Goal: Information Seeking & Learning: Find specific fact

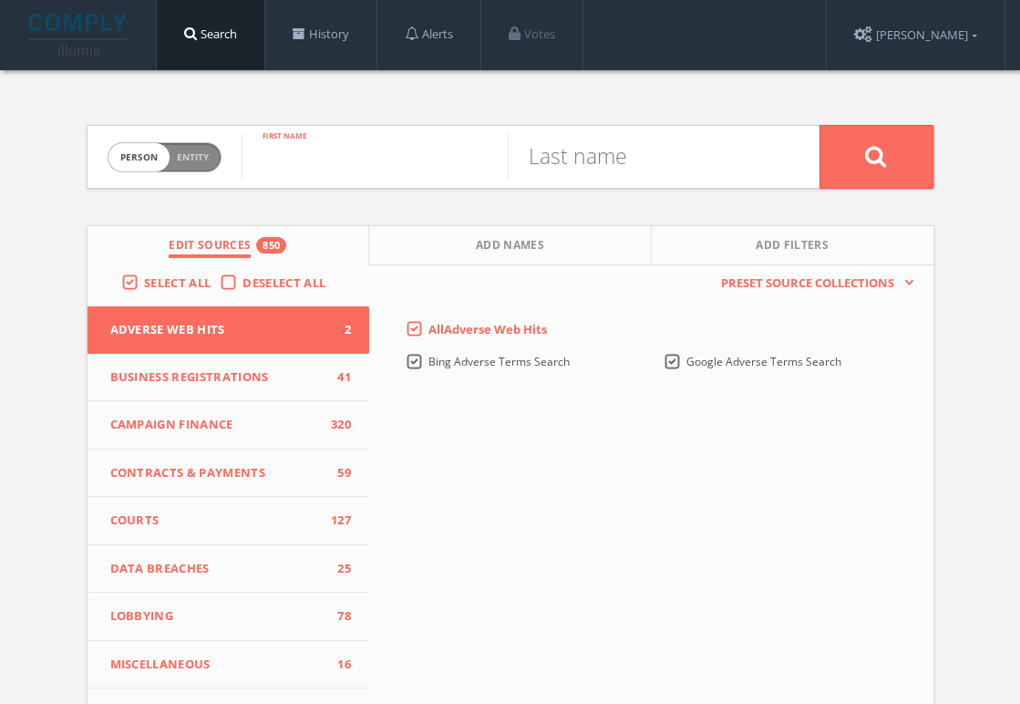
click at [343, 150] on input "text" at bounding box center [375, 156] width 266 height 47
click at [174, 152] on span "Person Entity" at bounding box center [165, 157] width 112 height 28
checkbox input "true"
click at [314, 152] on input "text" at bounding box center [531, 156] width 578 height 47
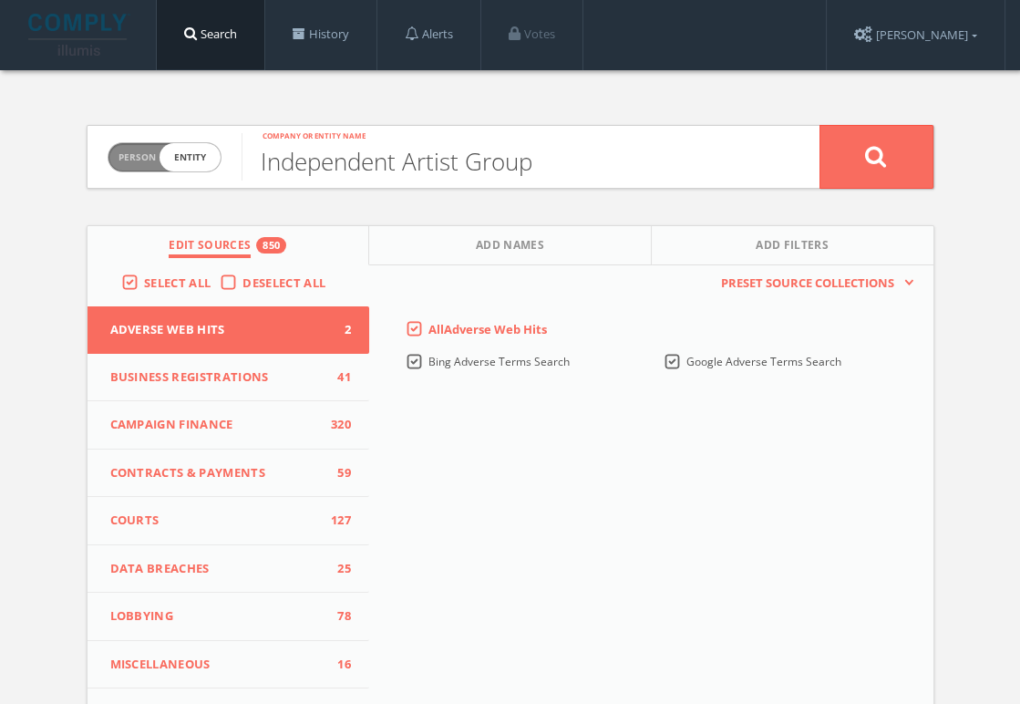
type input "Independent Artist Group"
click at [820, 125] on button at bounding box center [877, 157] width 114 height 64
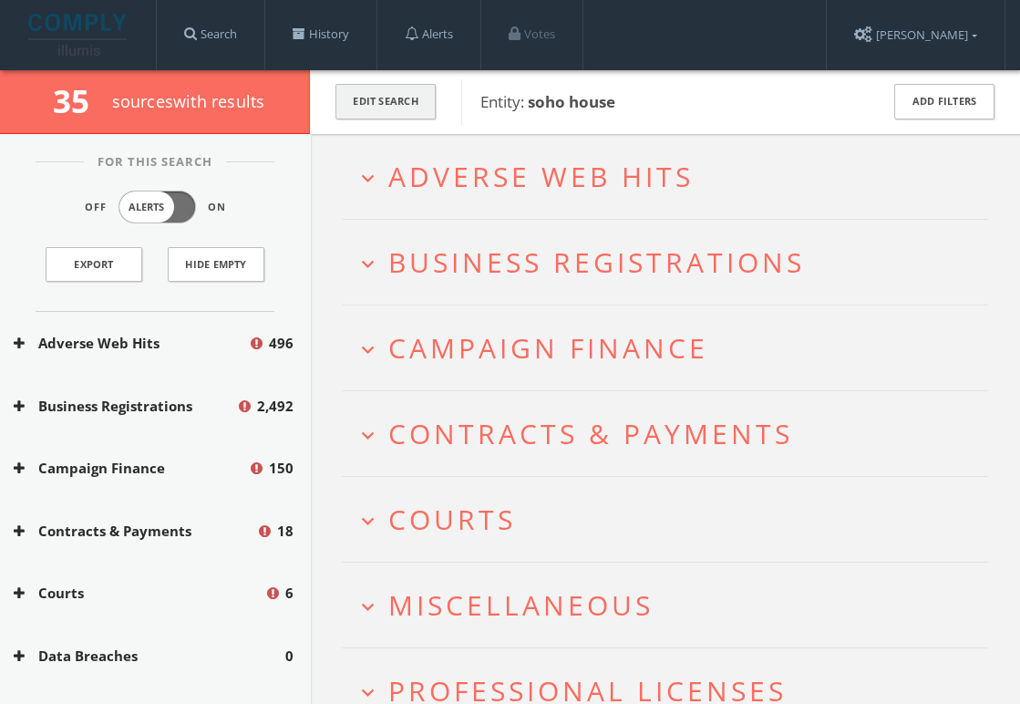
click at [393, 100] on button "Edit Search" at bounding box center [386, 102] width 100 height 36
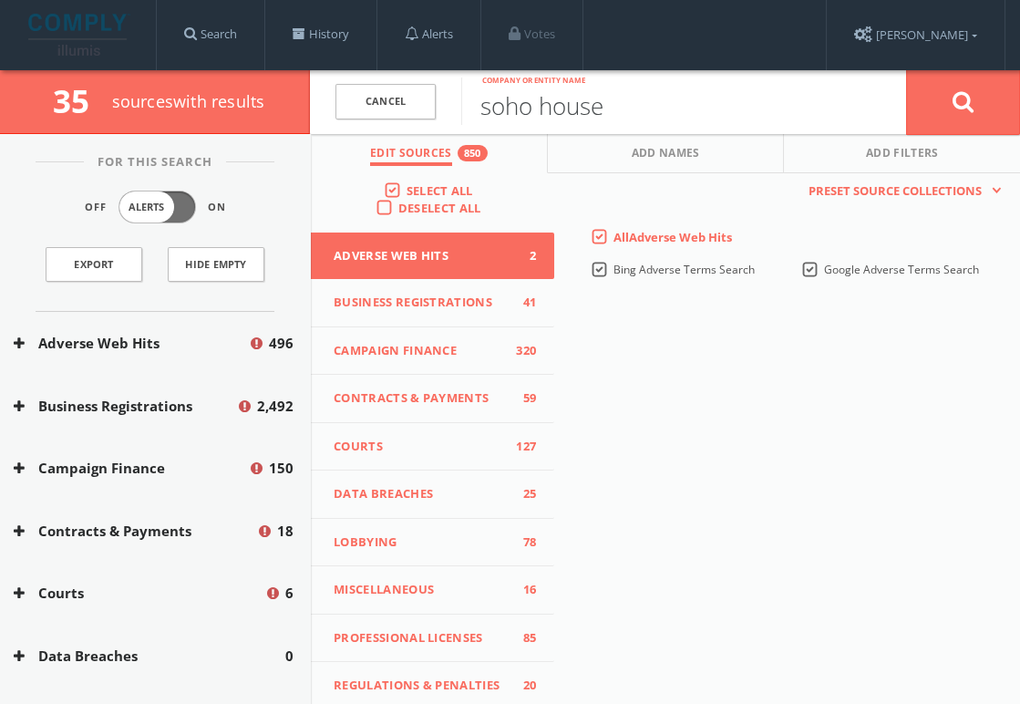
click at [631, 102] on input "soho house" at bounding box center [683, 101] width 445 height 47
type input "soho house & co"
click at [906, 69] on button at bounding box center [963, 102] width 114 height 66
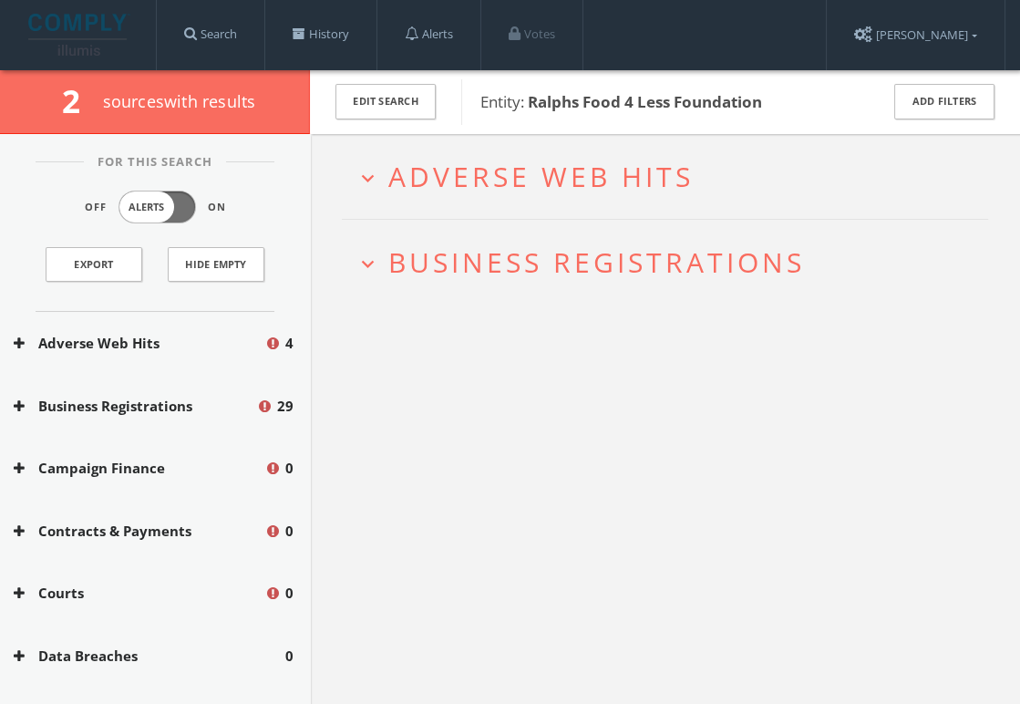
click at [500, 179] on span "Adverse Web Hits" at bounding box center [540, 176] width 305 height 37
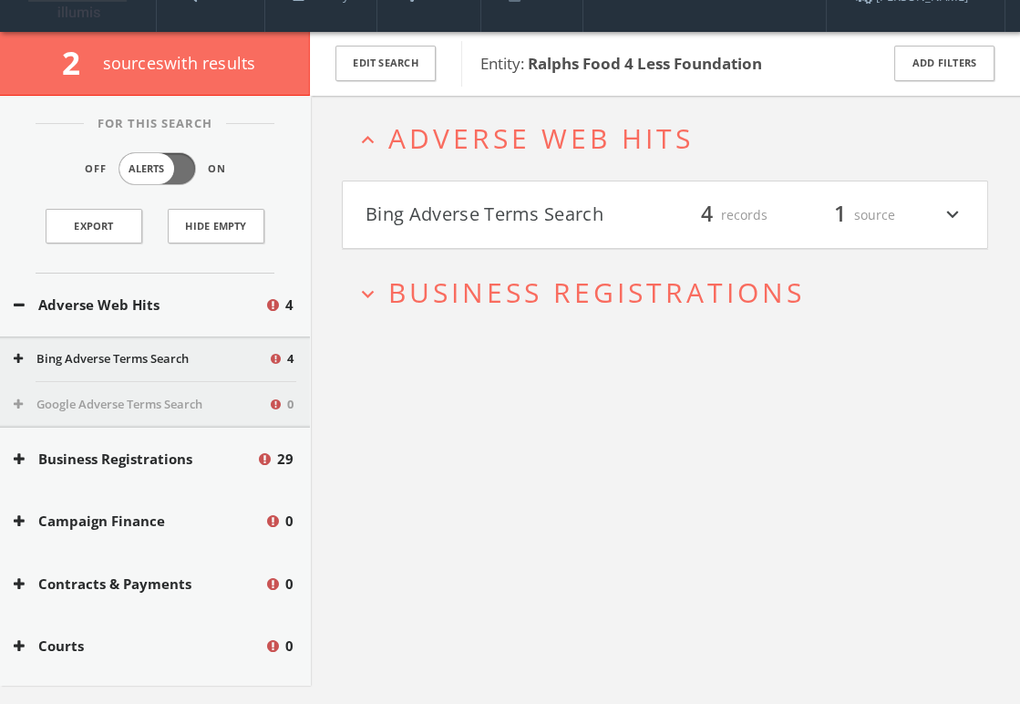
click at [502, 205] on button "Bing Adverse Terms Search" at bounding box center [508, 215] width 284 height 31
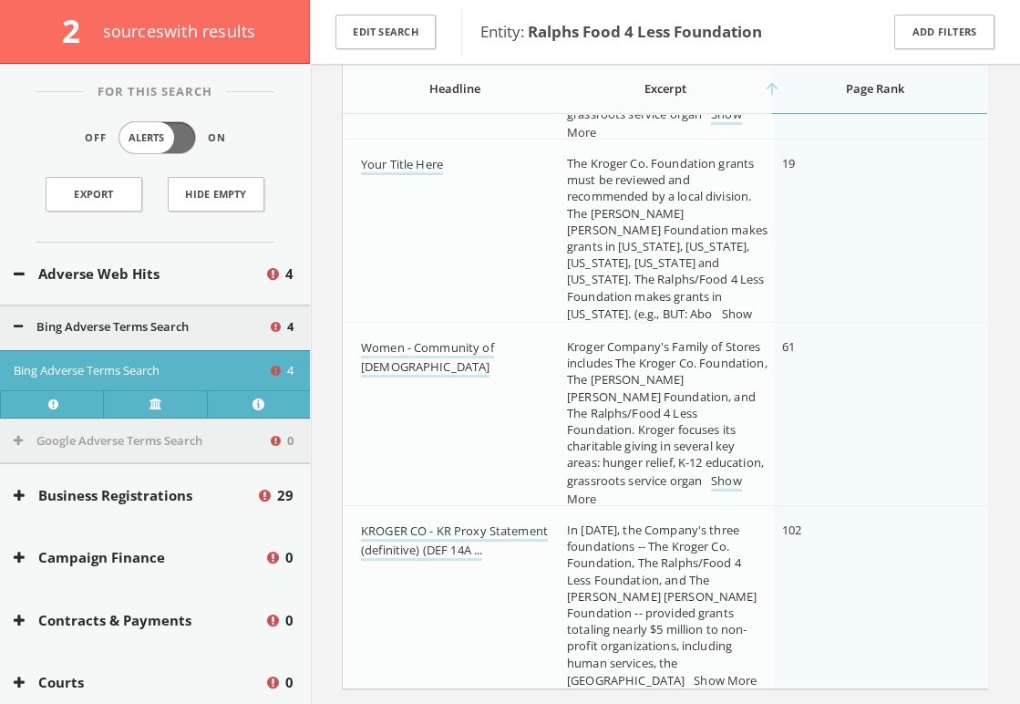
scroll to position [467, 0]
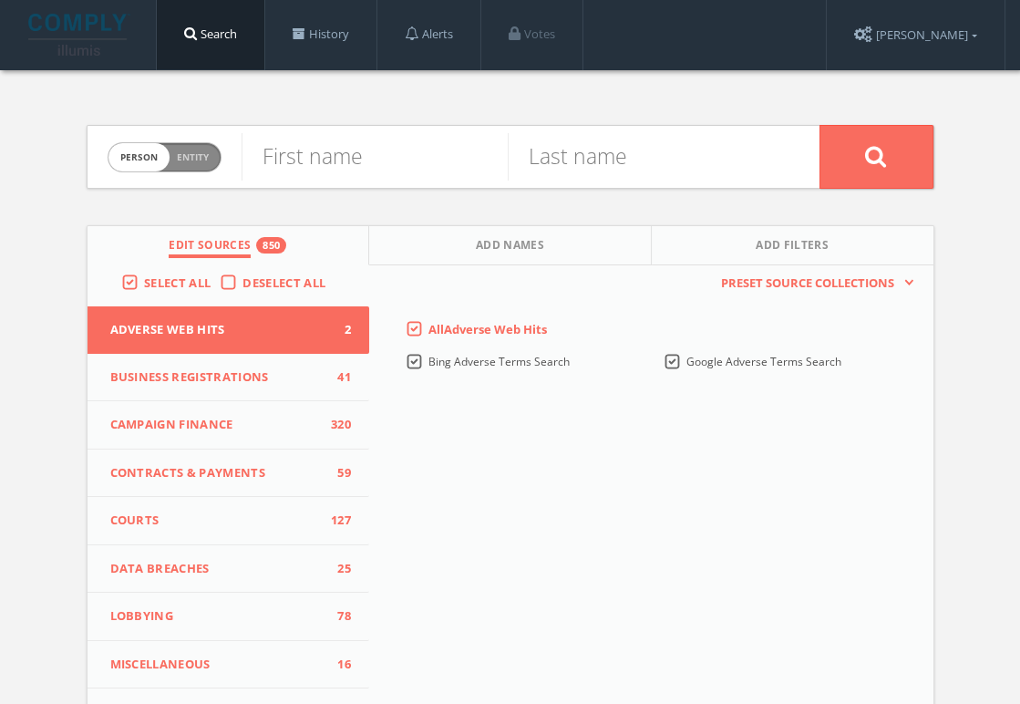
click at [201, 150] on span "Entity" at bounding box center [193, 157] width 32 height 14
checkbox input "true"
click at [297, 151] on input "text" at bounding box center [531, 156] width 578 height 47
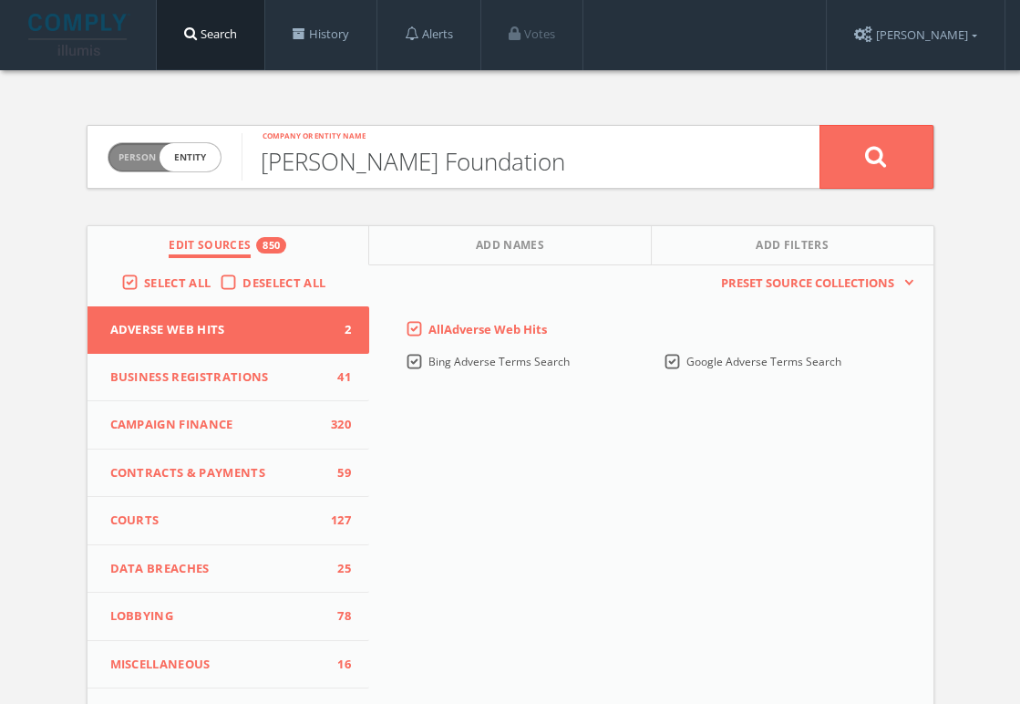
type input "[PERSON_NAME] Foundation"
click at [820, 125] on button at bounding box center [877, 157] width 114 height 64
